Goal: Check status: Check status

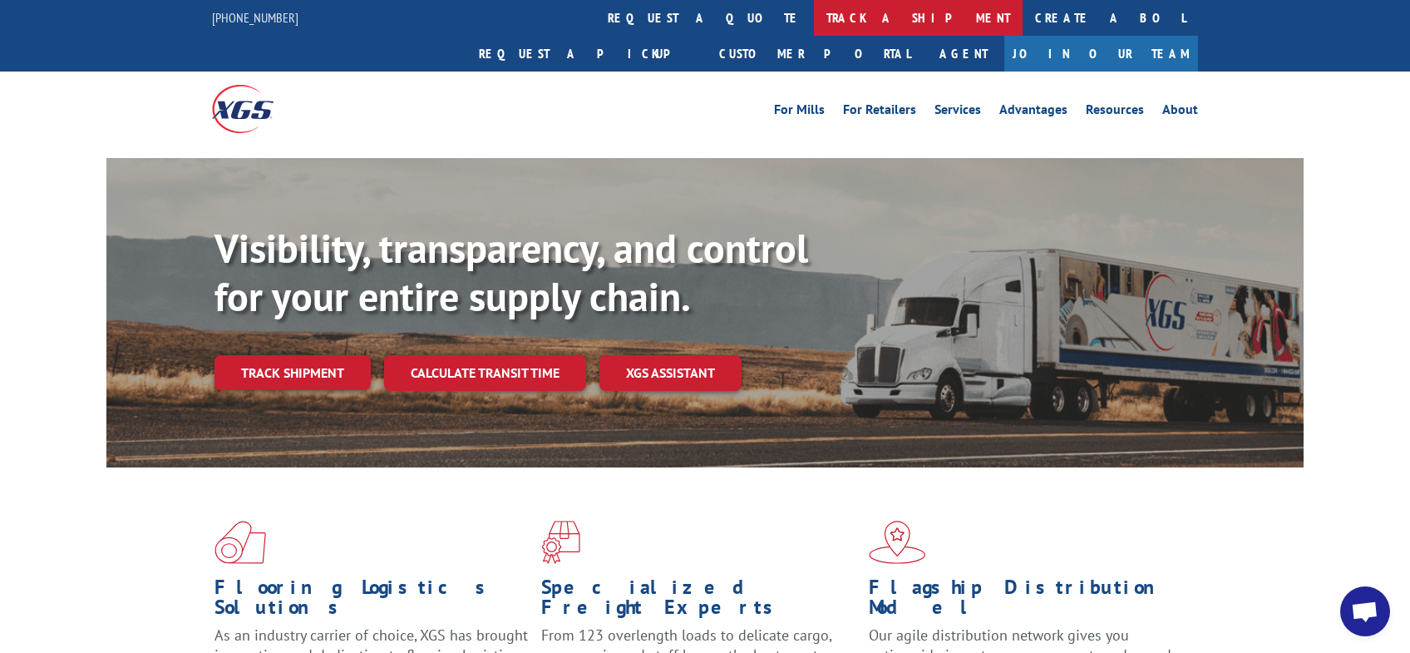
click at [814, 14] on link "track a shipment" at bounding box center [918, 18] width 209 height 36
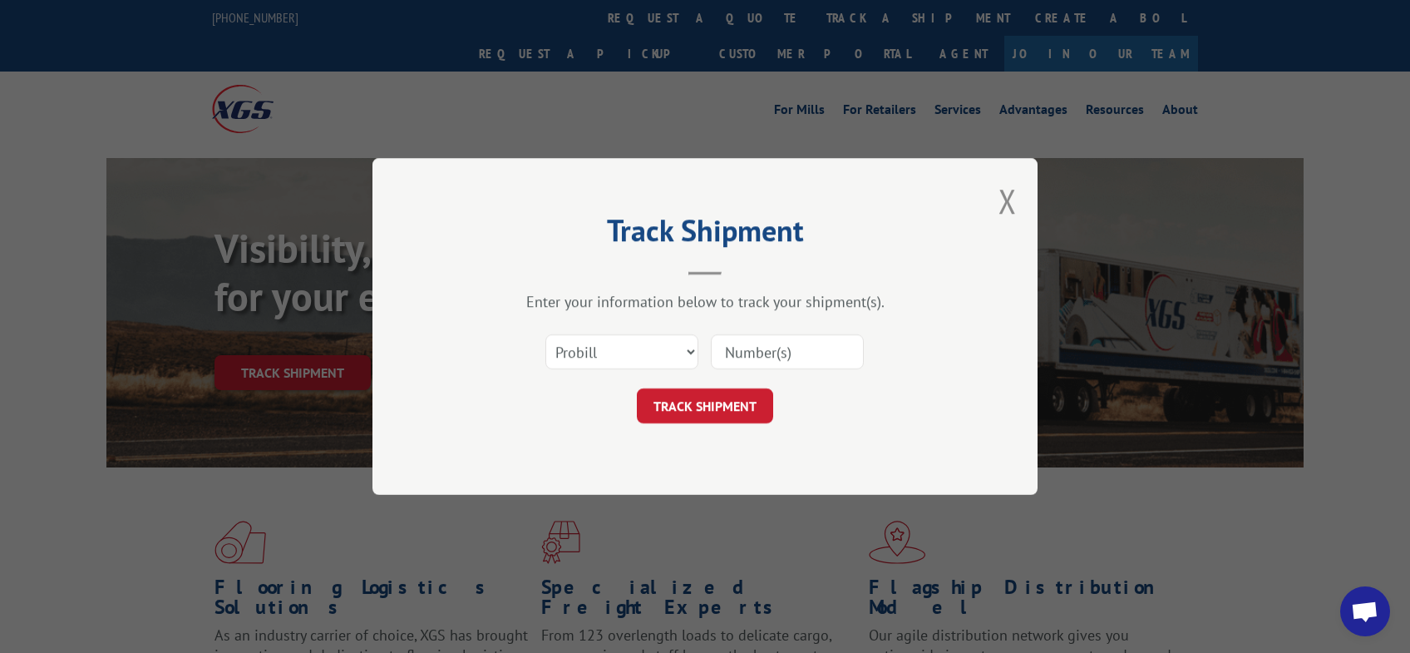
click at [735, 347] on input at bounding box center [787, 351] width 153 height 35
paste input "17665319"
type input "17665319"
click at [725, 403] on button "TRACK SHIPMENT" at bounding box center [705, 405] width 136 height 35
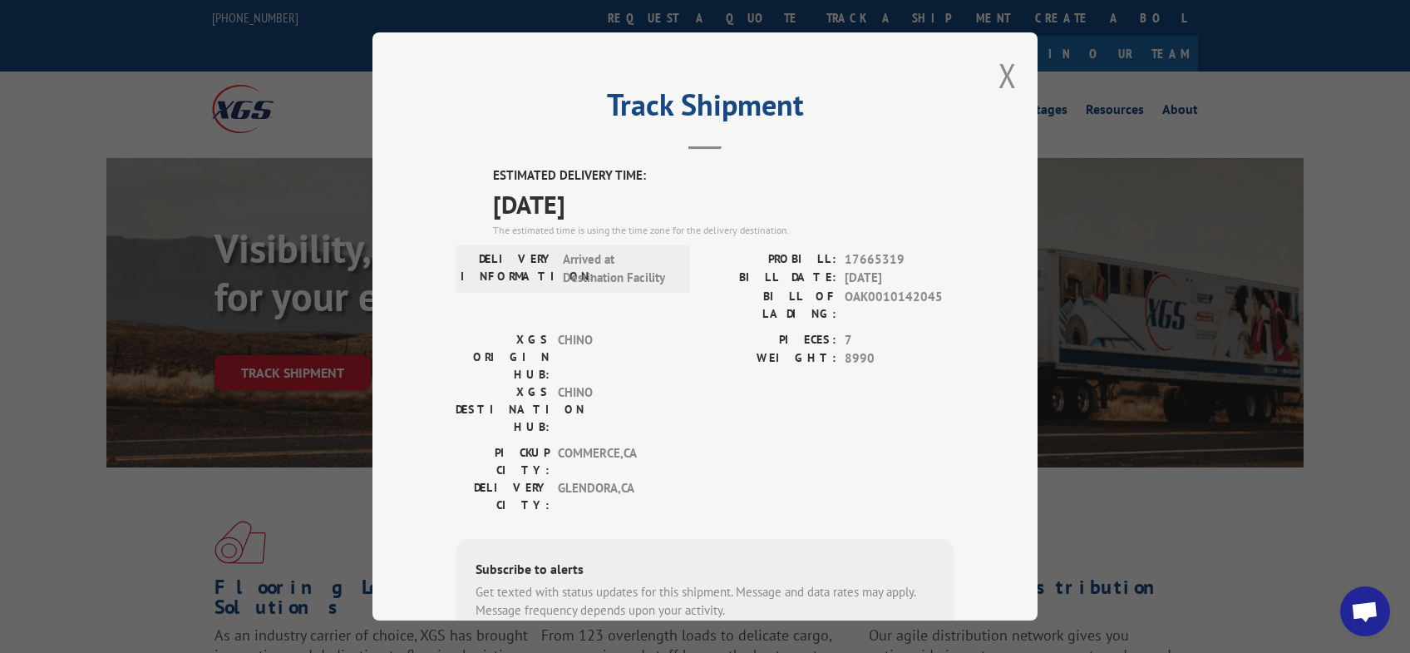
click at [1216, 531] on div "Track Shipment ESTIMATED DELIVERY TIME: [DATE] The estimated time is using the …" at bounding box center [705, 326] width 1410 height 653
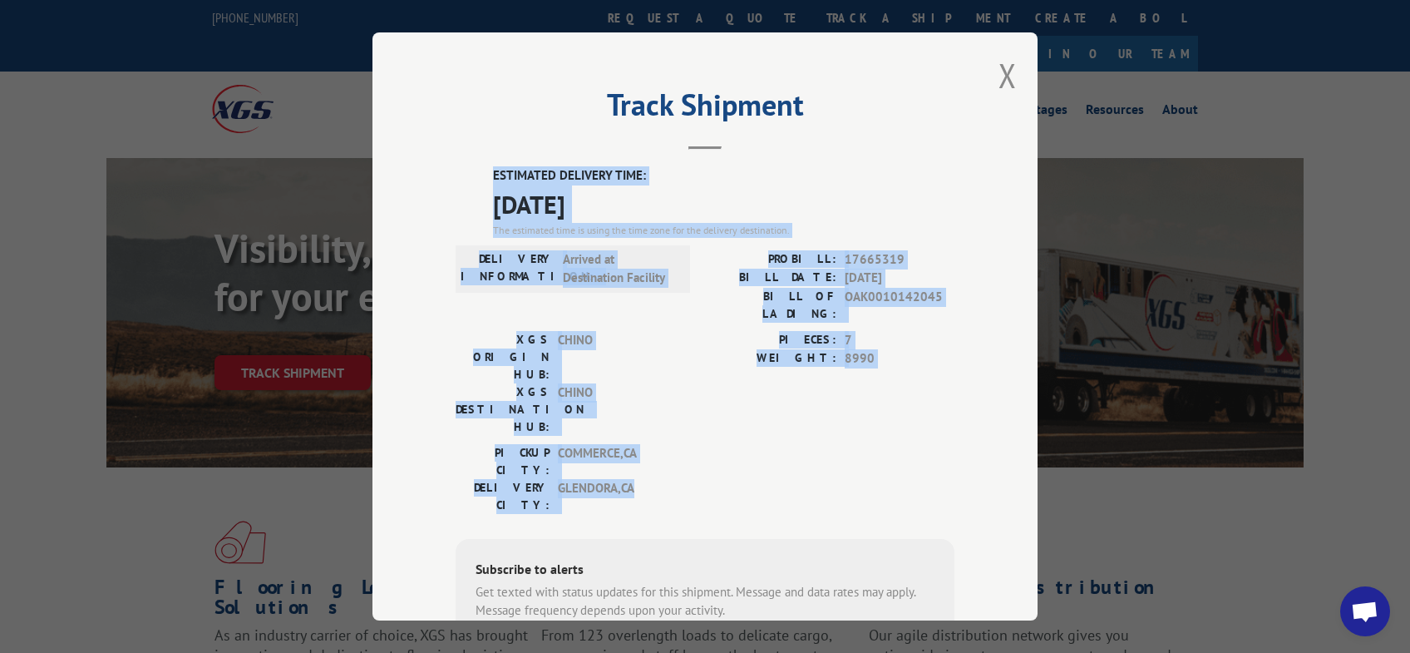
drag, startPoint x: 472, startPoint y: 166, endPoint x: 864, endPoint y: 411, distance: 462.0
click at [864, 414] on div "ESTIMATED DELIVERY TIME: [DATE] The estimated time is using the time zone for t…" at bounding box center [705, 465] width 499 height 598
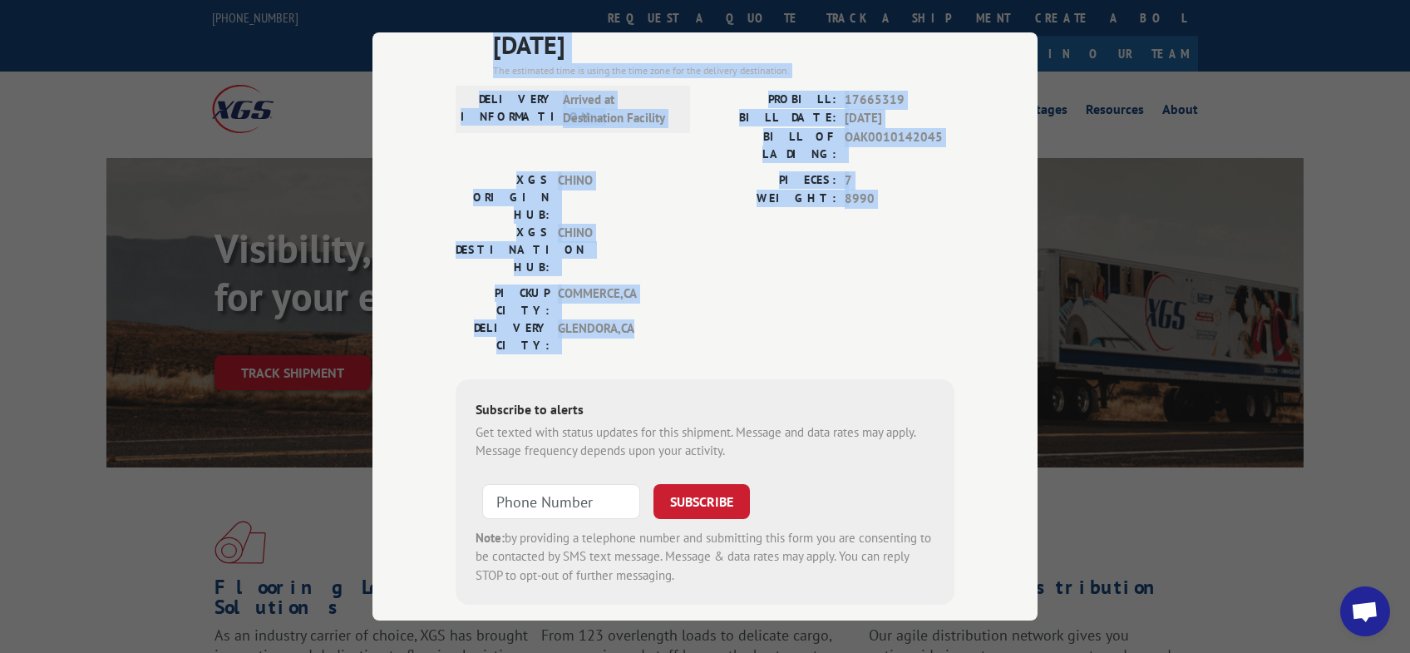
scroll to position [160, 0]
copy div "ESTIMATED DELIVERY TIME: [DATE] The estimated time is using the time zone for t…"
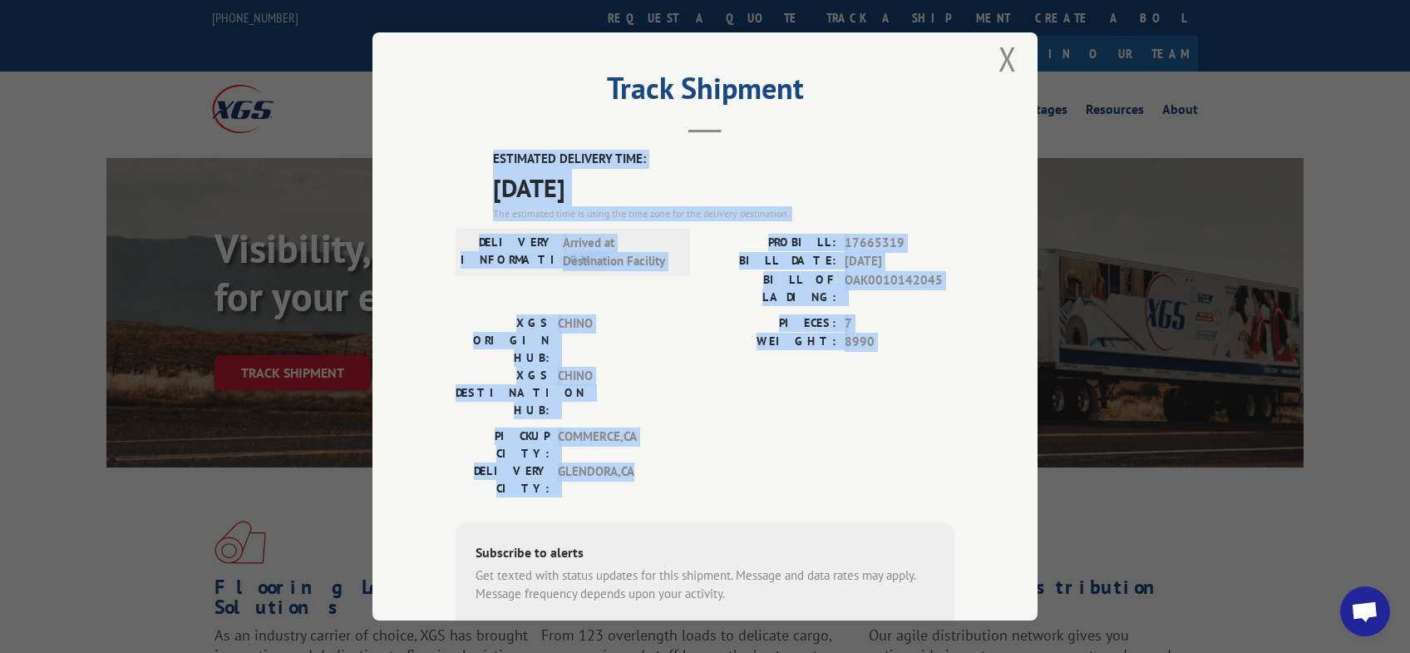
scroll to position [0, 0]
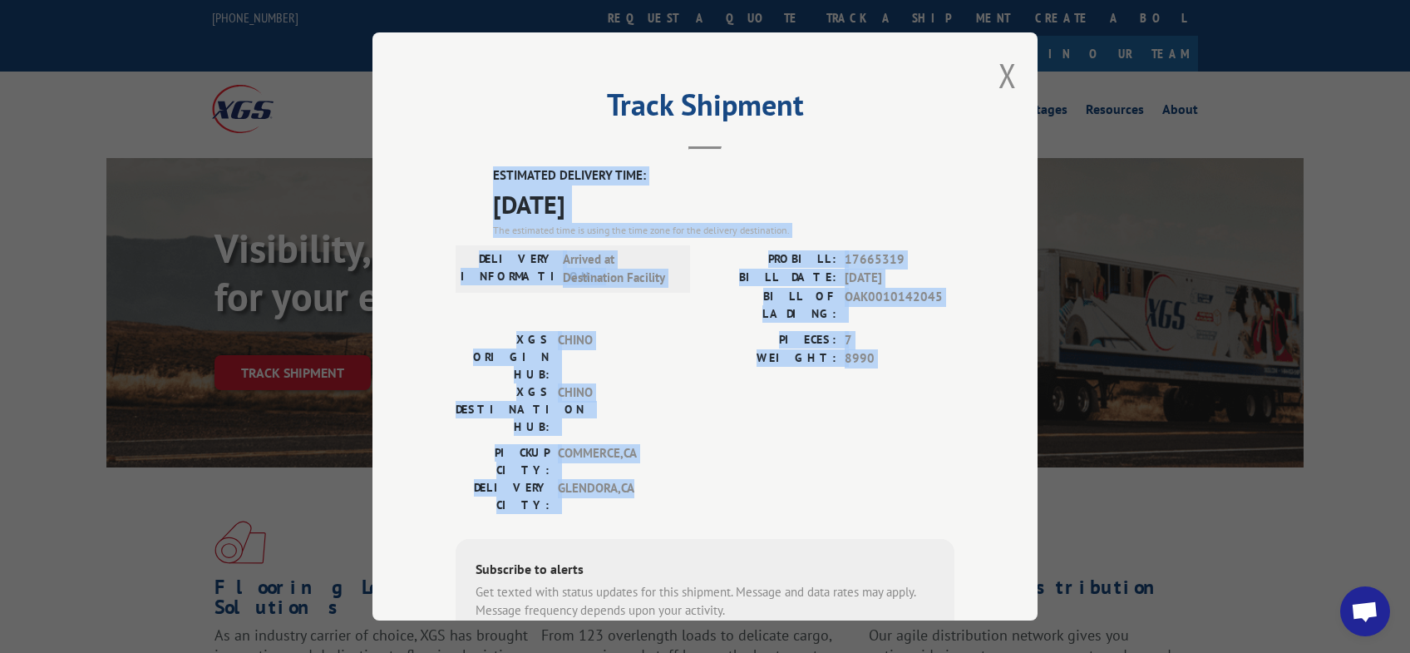
click at [899, 175] on label "ESTIMATED DELIVERY TIME:" at bounding box center [723, 175] width 461 height 19
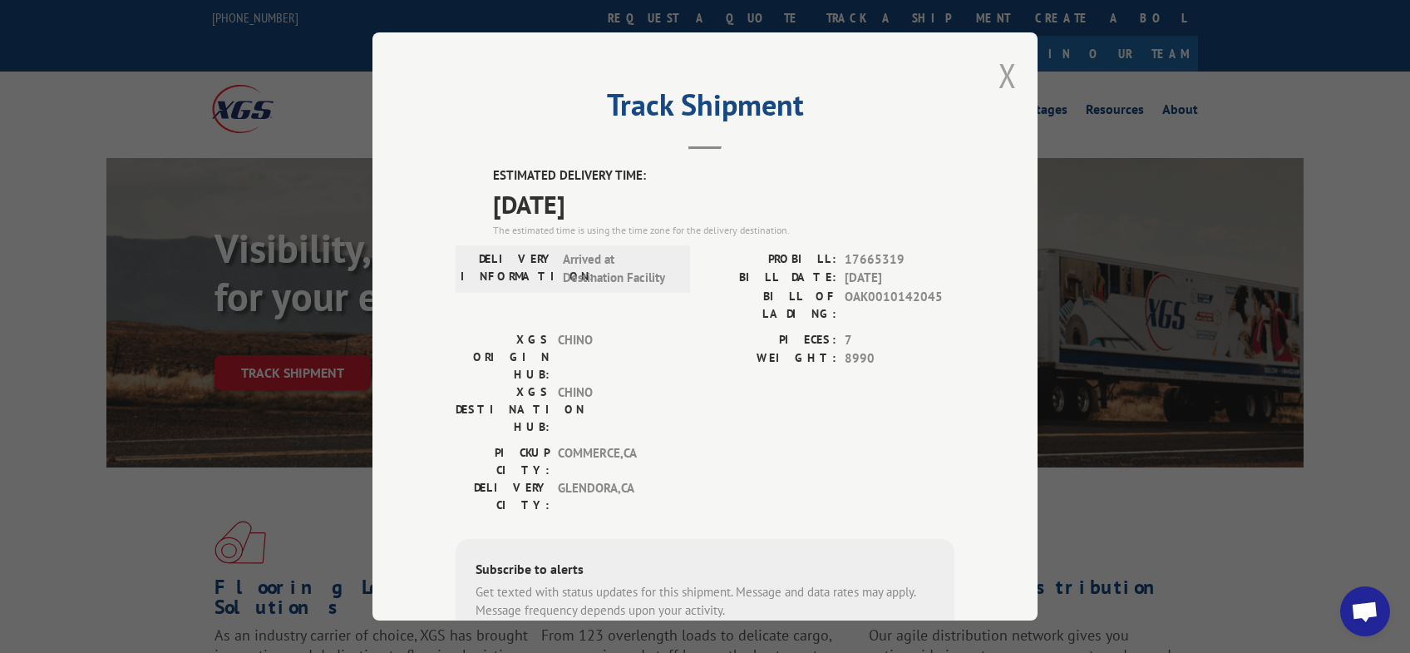
click at [1004, 76] on button "Close modal" at bounding box center [1007, 75] width 18 height 44
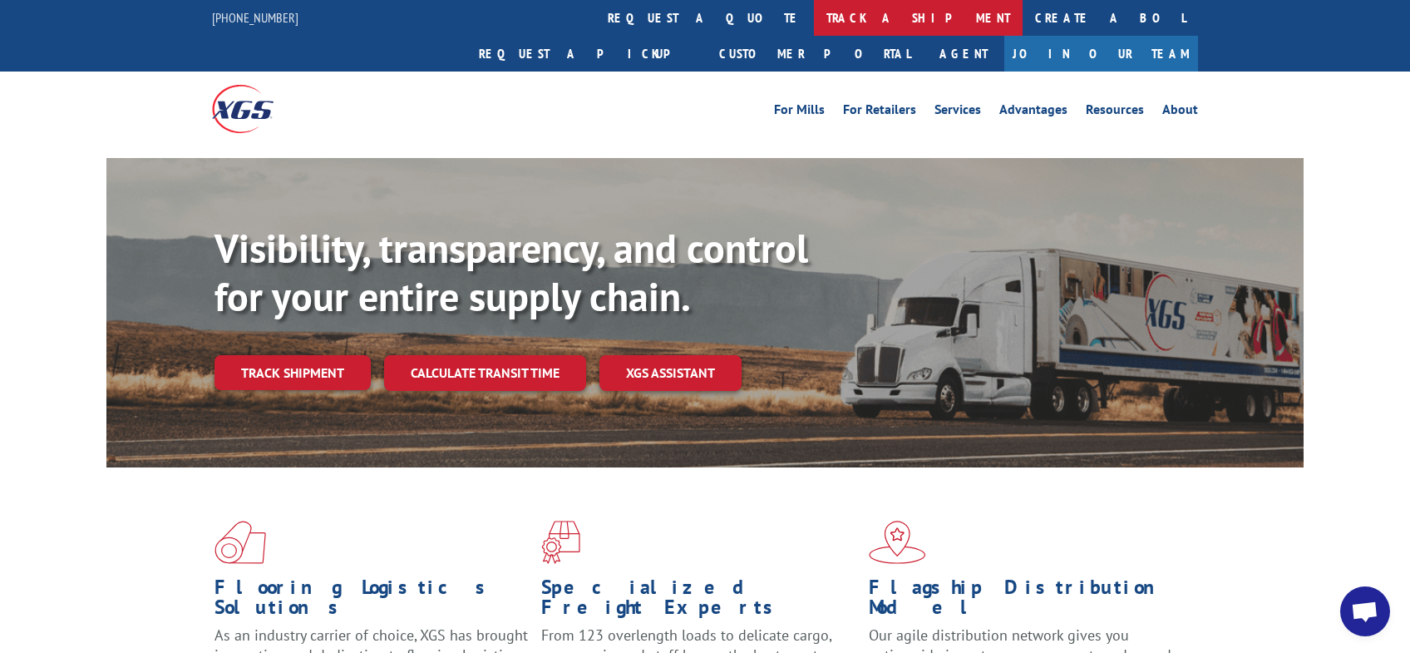
click at [814, 22] on link "track a shipment" at bounding box center [918, 18] width 209 height 36
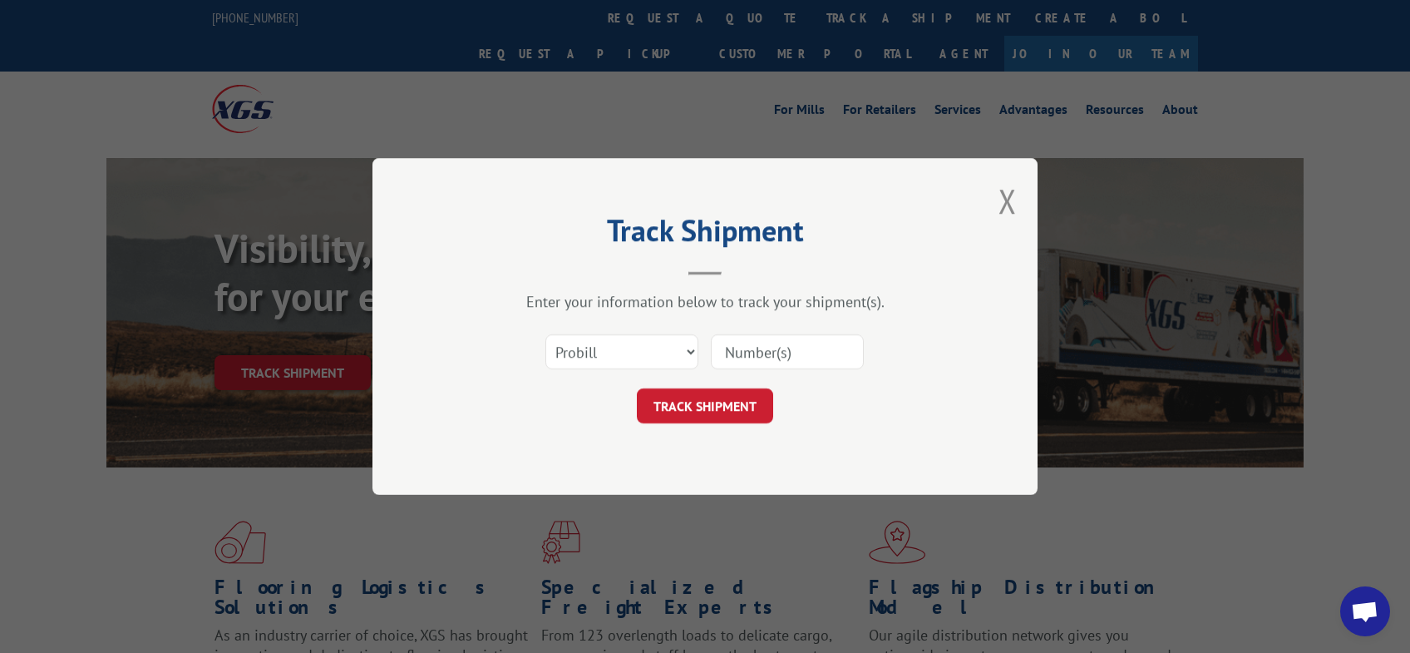
click at [751, 339] on input at bounding box center [787, 351] width 153 height 35
paste input "ESTIMATED DELIVERY TIME: [DATE] The estimated time is using the time zone for t…"
drag, startPoint x: 845, startPoint y: 357, endPoint x: 613, endPoint y: 336, distance: 233.7
click at [675, 346] on div "Select category... Probill BOL PO ESTIMATED DELIVERY TIME: [DATE] The estimated…" at bounding box center [705, 351] width 499 height 55
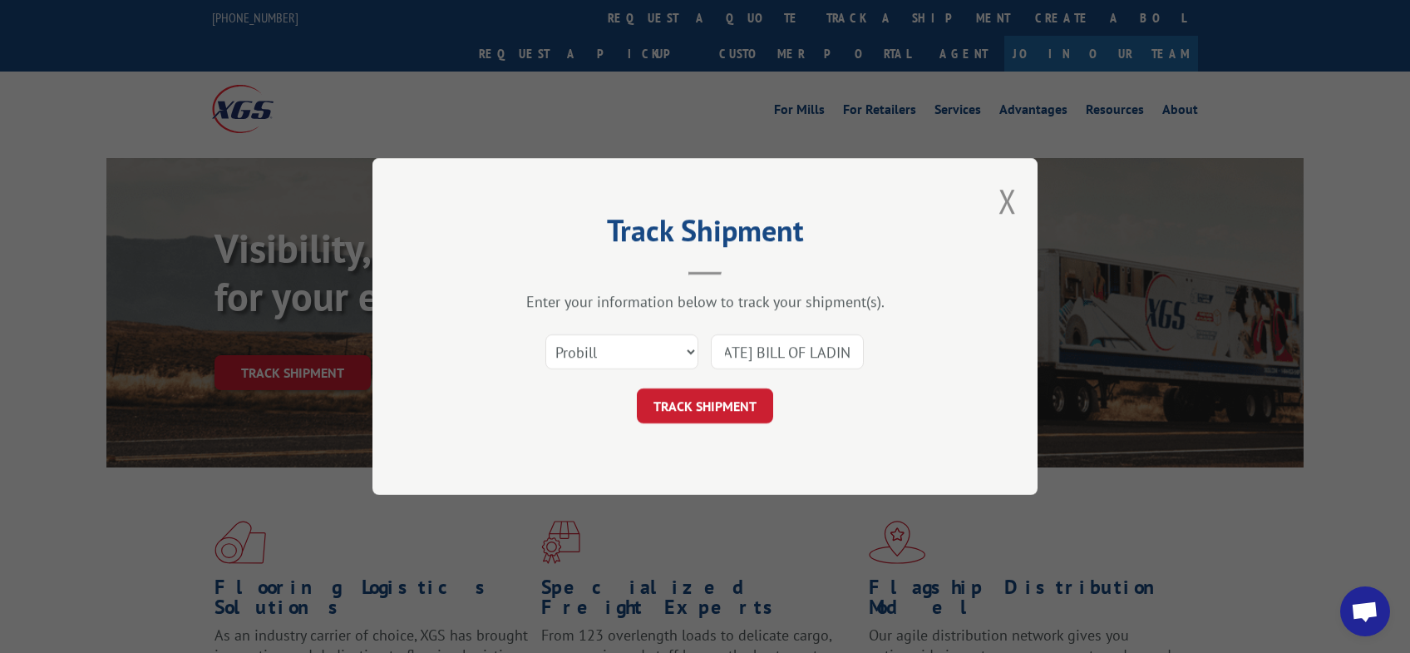
scroll to position [0, 1328]
drag, startPoint x: 729, startPoint y: 355, endPoint x: 884, endPoint y: 346, distance: 155.7
click at [884, 346] on div "Select category... Probill BOL PO ESTIMATED DELIVERY TIME: [DATE] The estimated…" at bounding box center [705, 351] width 499 height 55
drag, startPoint x: 727, startPoint y: 357, endPoint x: 1018, endPoint y: 352, distance: 291.8
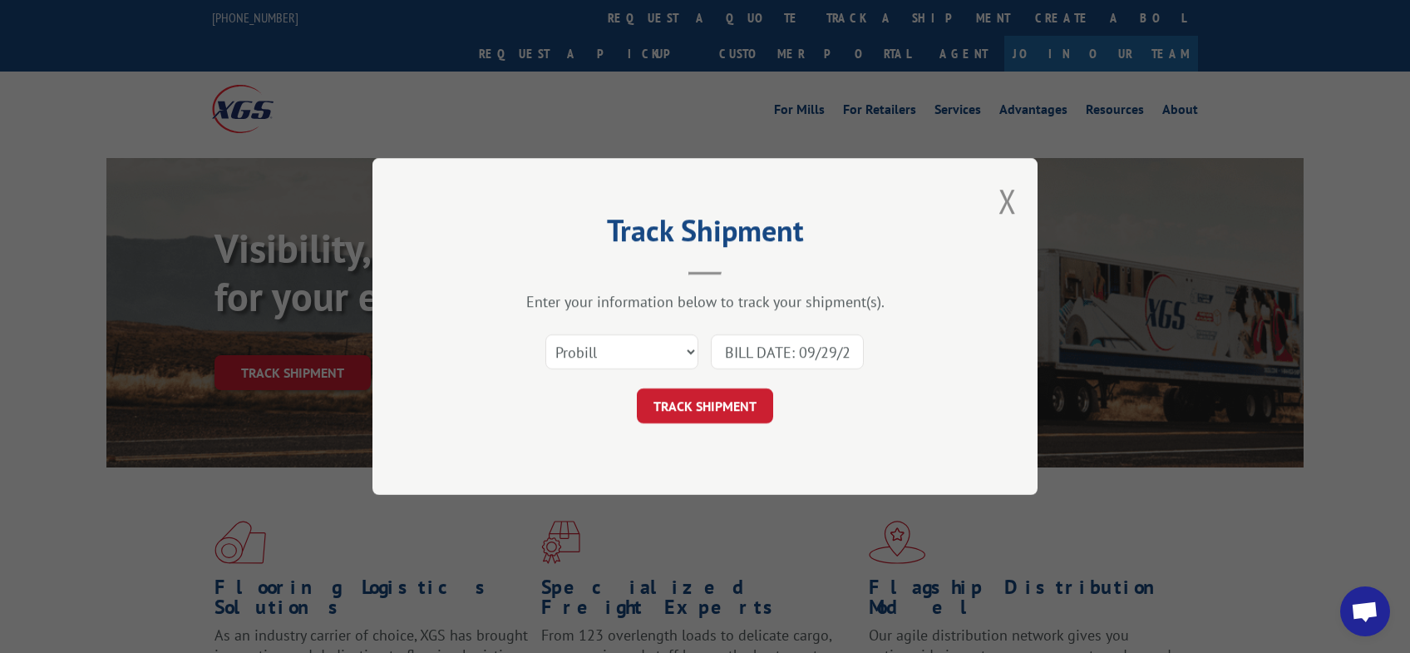
click at [1018, 352] on div "Track Shipment Enter your information below to track your shipment(s). Select c…" at bounding box center [704, 326] width 665 height 337
paste input "17665319"
type input "17665319"
click at [723, 411] on button "TRACK SHIPMENT" at bounding box center [705, 405] width 136 height 35
